Goal: Obtain resource: Obtain resource

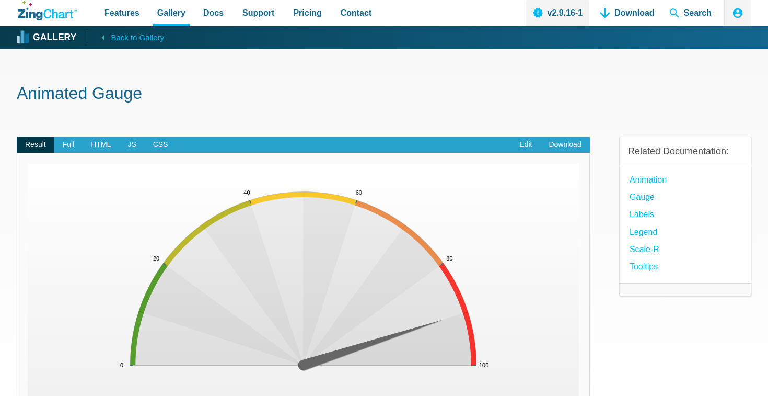
click at [292, 255] on img "App Content" at bounding box center [304, 302] width 552 height 277
click at [245, 240] on img "App Content" at bounding box center [304, 302] width 552 height 277
click at [236, 208] on img "App Content" at bounding box center [304, 302] width 552 height 277
click at [278, 197] on img "App Content" at bounding box center [304, 302] width 552 height 277
click at [732, 356] on button at bounding box center [729, 356] width 31 height 31
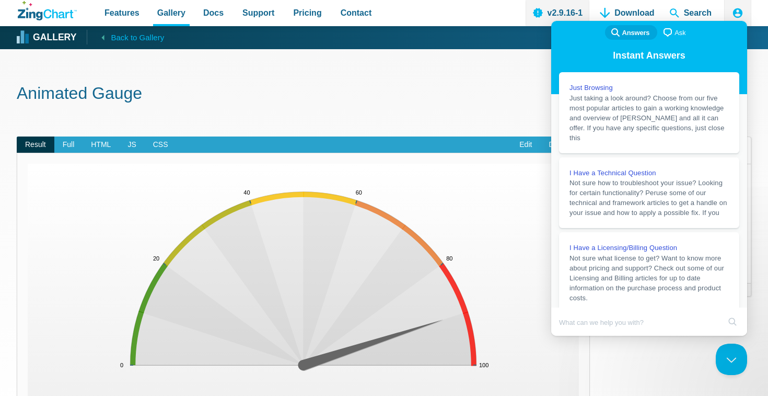
click at [497, 100] on h1 "Animated Gauge" at bounding box center [384, 95] width 735 height 24
click at [731, 358] on button "Close Beacon popover" at bounding box center [729, 356] width 31 height 31
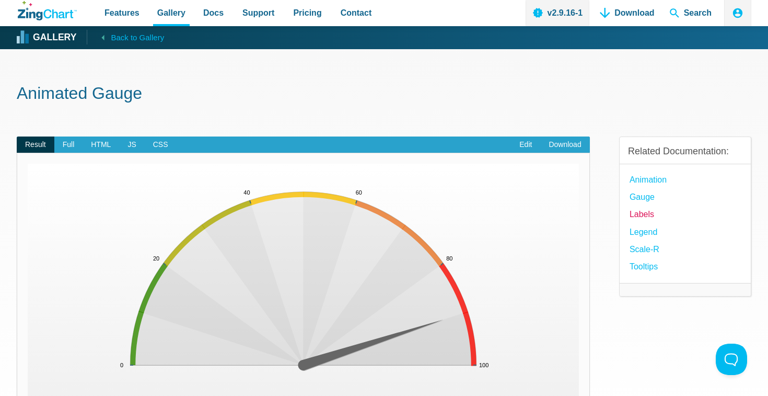
click at [646, 214] on link "Labels" at bounding box center [642, 214] width 25 height 14
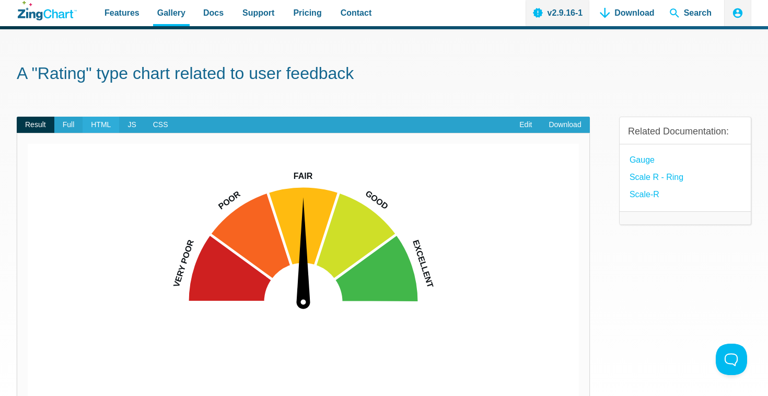
click at [95, 121] on span "HTML" at bounding box center [101, 125] width 37 height 17
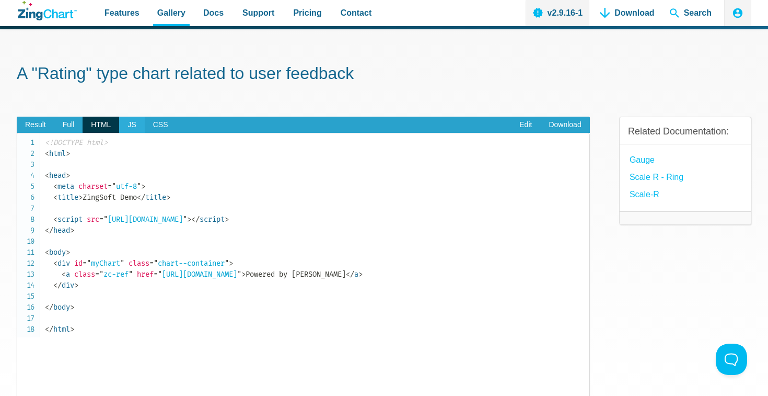
click at [132, 124] on span "JS" at bounding box center [131, 125] width 25 height 17
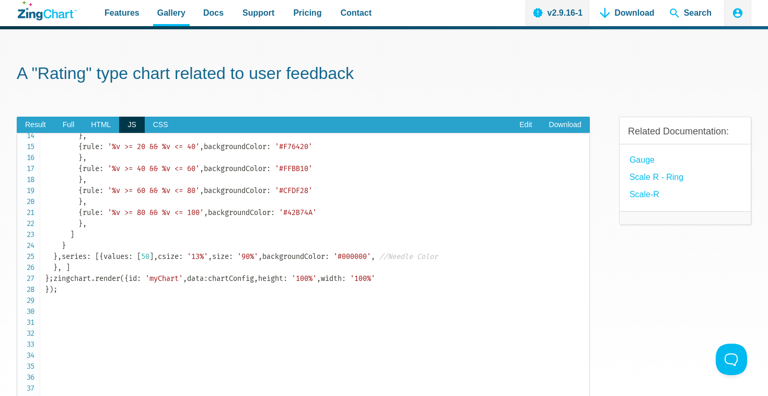
scroll to position [153, 0]
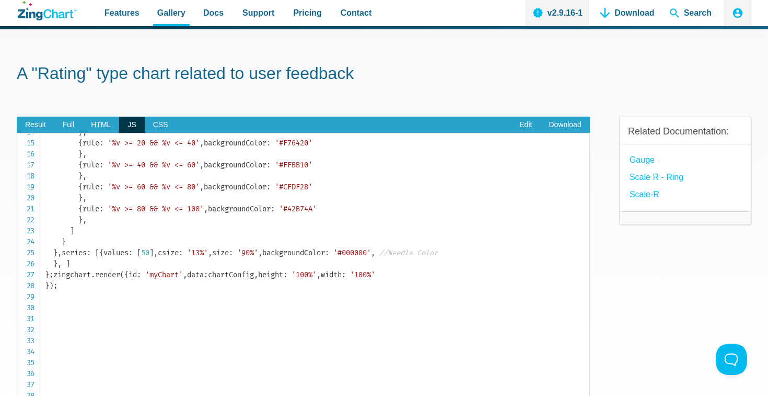
drag, startPoint x: 70, startPoint y: 253, endPoint x: 130, endPoint y: 322, distance: 91.9
click at [131, 291] on code "var chartConfig = { type : 'gauge' , plot : { size : '100%' , } , plotarea : { …" at bounding box center [317, 137] width 545 height 307
click at [130, 291] on code "var chartConfig = { type : 'gauge' , plot : { size : '100%' , } , plotarea : { …" at bounding box center [317, 137] width 545 height 307
copy code "fontColor : '#0F1418' , fontSize : '16px' , placement : 'center' , fontWeight :…"
click at [44, 123] on span "Result" at bounding box center [36, 125] width 38 height 17
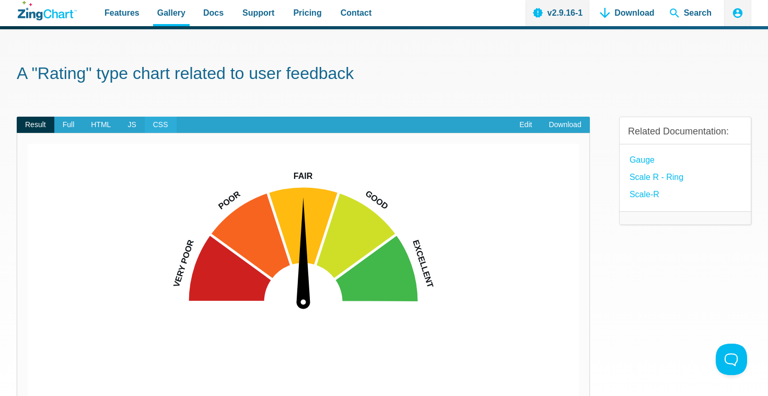
click at [166, 120] on span "CSS" at bounding box center [161, 125] width 32 height 17
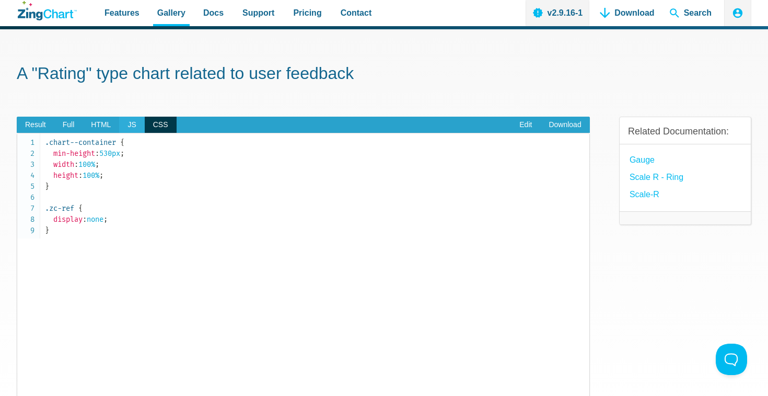
click at [131, 125] on span "JS" at bounding box center [131, 125] width 25 height 17
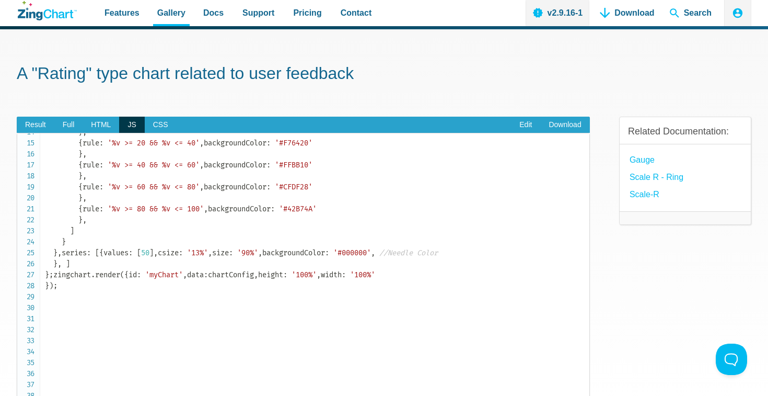
click at [165, 280] on code "var chartConfig = { type : 'gauge' , plot : { size : '100%' , } , plotarea : { …" at bounding box center [317, 137] width 545 height 307
drag, startPoint x: 71, startPoint y: 343, endPoint x: 59, endPoint y: 243, distance: 101.1
click at [59, 243] on code "var chartConfig = { type : 'gauge' , plot : { size : '100%' , } , plotarea : { …" at bounding box center [317, 137] width 545 height 307
copy code "item : { fontColor : '#0F1418' , fontSize : '16px' , placement : 'center' , fon…"
click at [30, 118] on span "Result" at bounding box center [36, 125] width 38 height 17
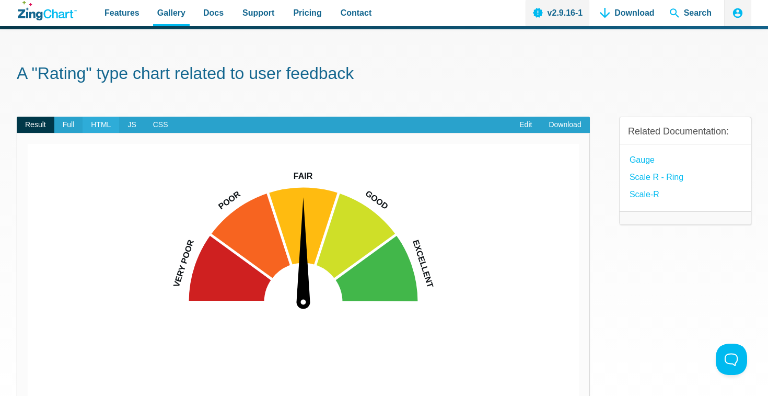
click at [103, 126] on span "HTML" at bounding box center [101, 125] width 37 height 17
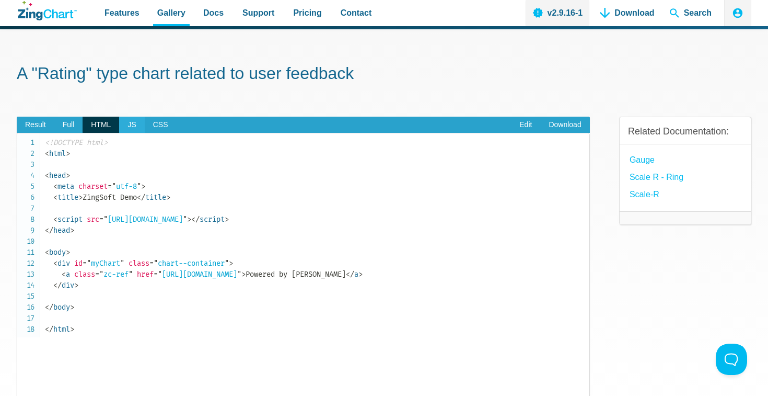
click at [127, 127] on span "JS" at bounding box center [131, 125] width 25 height 17
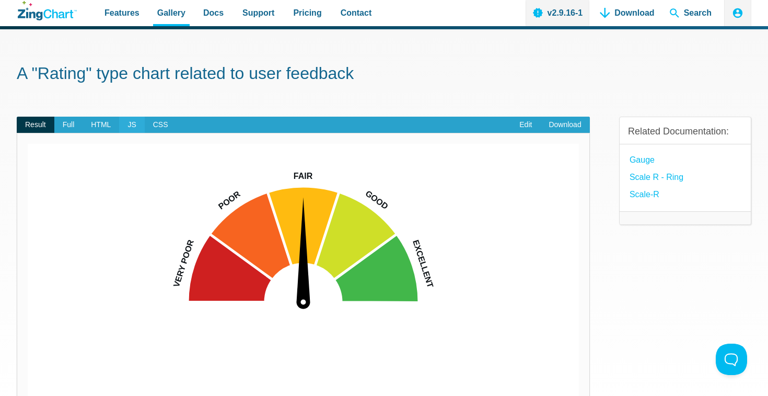
click at [127, 125] on span "JS" at bounding box center [131, 125] width 25 height 17
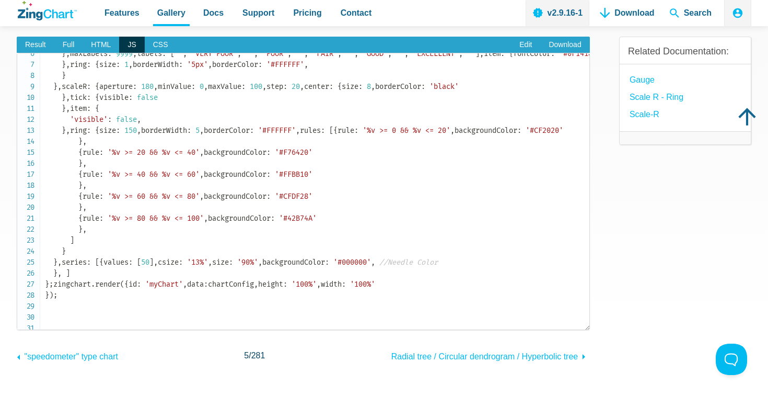
scroll to position [75, 0]
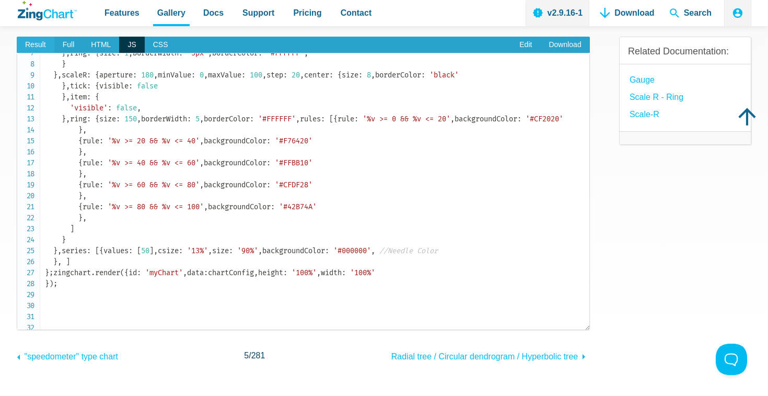
click at [27, 41] on span "Result" at bounding box center [36, 45] width 38 height 17
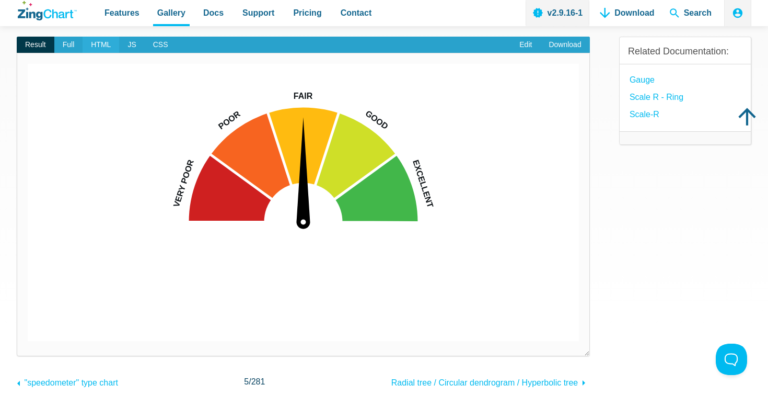
click at [103, 46] on span "HTML" at bounding box center [101, 45] width 37 height 17
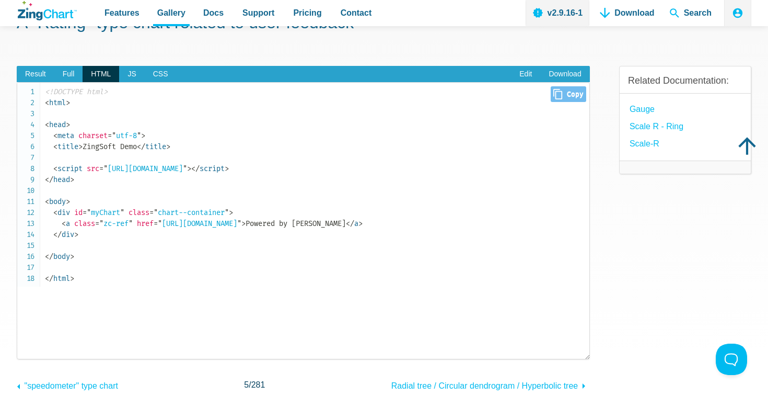
scroll to position [70, 0]
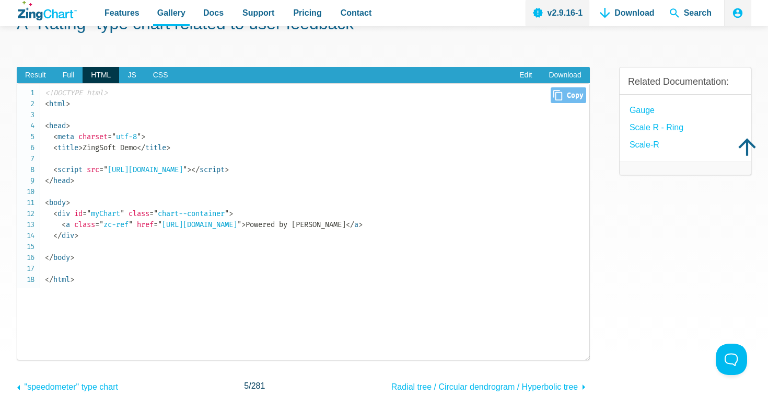
click at [65, 212] on span "< div" at bounding box center [61, 213] width 17 height 9
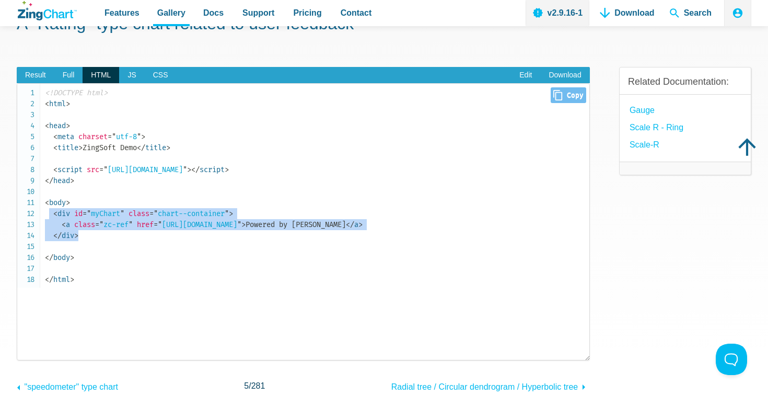
drag, startPoint x: 87, startPoint y: 237, endPoint x: 48, endPoint y: 213, distance: 45.7
click at [48, 213] on code "<!DOCTYPE html> < html > < head > < meta charset = " utf-8 " > < title > ZingSo…" at bounding box center [317, 186] width 545 height 198
copy code "< div id = " myChart " class = " chart--container " > < a class = " zc-ref " hr…"
click at [130, 73] on span "JS" at bounding box center [131, 75] width 25 height 17
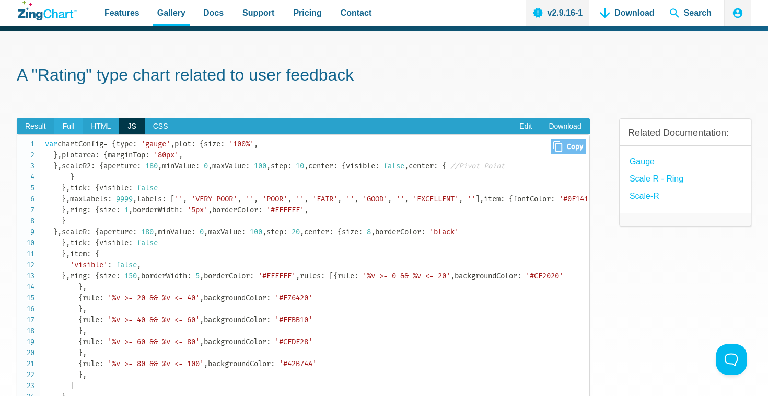
scroll to position [0, 0]
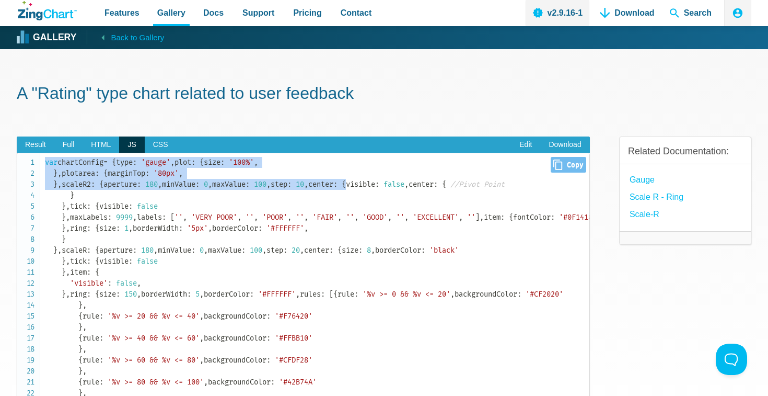
drag, startPoint x: 46, startPoint y: 163, endPoint x: 163, endPoint y: 304, distance: 183.4
click at [163, 304] on code "var chartConfig = { type : 'gauge' , plot : { size : '100%' , } , plotarea : { …" at bounding box center [317, 310] width 545 height 307
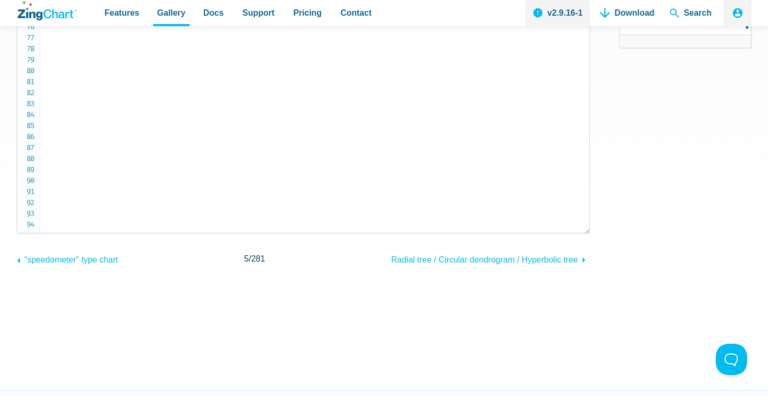
scroll to position [219, 0]
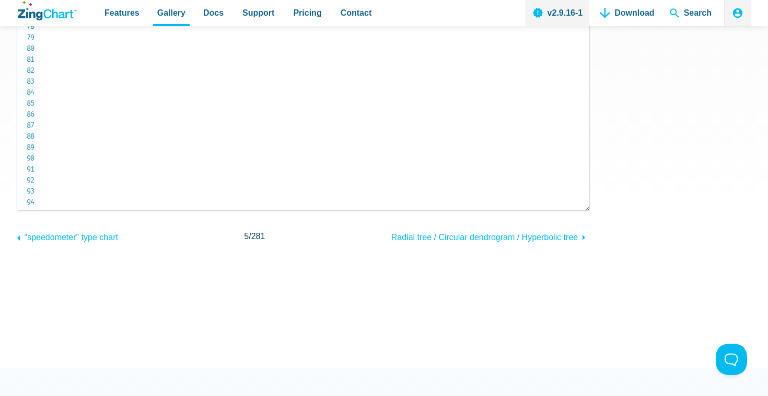
copy code "var chartConfig = { type : 'gauge' , plot : { size : '100%' , } , plotarea : { …"
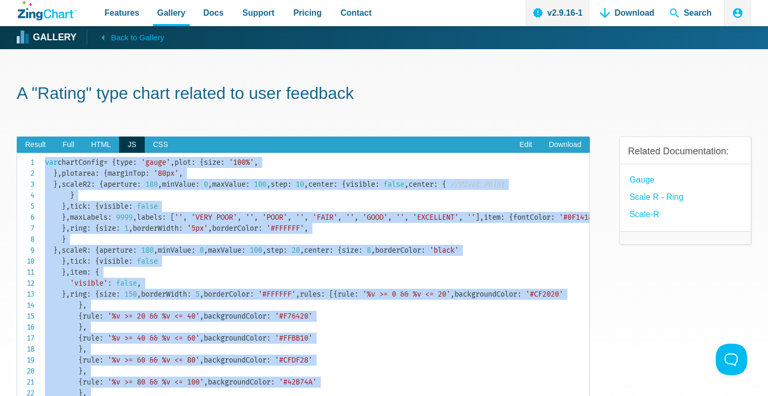
scroll to position [14, 0]
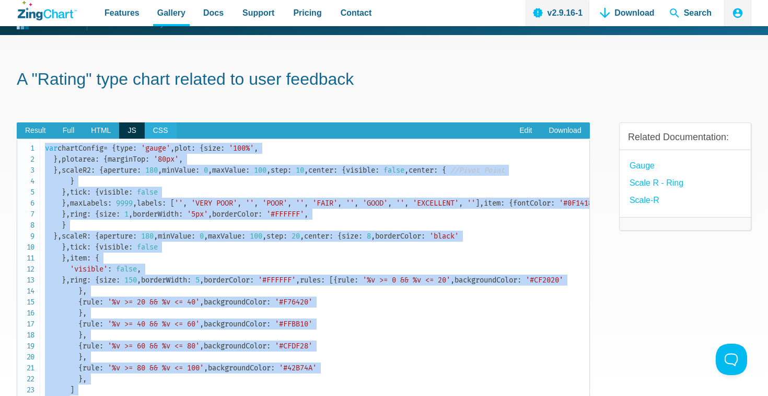
click at [158, 131] on span "CSS" at bounding box center [161, 130] width 32 height 17
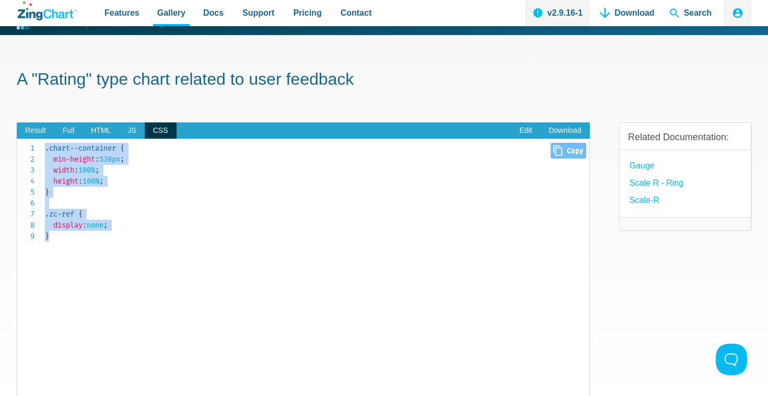
drag, startPoint x: 55, startPoint y: 235, endPoint x: 45, endPoint y: 151, distance: 85.3
click at [45, 151] on code ".chart--container { min-height : 530px ; width : 100% ; height : 100% ; } .zc-r…" at bounding box center [317, 192] width 545 height 99
click at [55, 191] on code ".chart--container { min-height : 530px ; width : 100% ; height : 100% ; } .zc-r…" at bounding box center [317, 192] width 545 height 99
drag, startPoint x: 52, startPoint y: 194, endPoint x: 45, endPoint y: 147, distance: 47.5
click at [45, 147] on code ".chart--container { min-height : 530px ; width : 100% ; height : 100% ; } .zc-r…" at bounding box center [317, 192] width 545 height 99
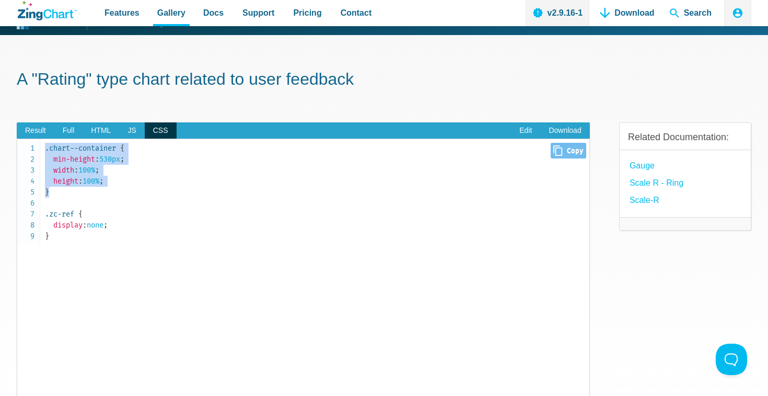
copy code ".chart--container { min-height : 530px ; width : 100% ; height : 100% ; }"
click at [104, 131] on span "HTML" at bounding box center [101, 130] width 37 height 17
